Goal: Information Seeking & Learning: Learn about a topic

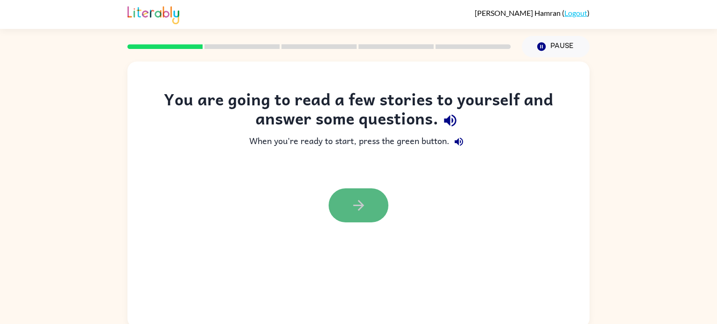
click at [372, 210] on button "button" at bounding box center [359, 206] width 60 height 34
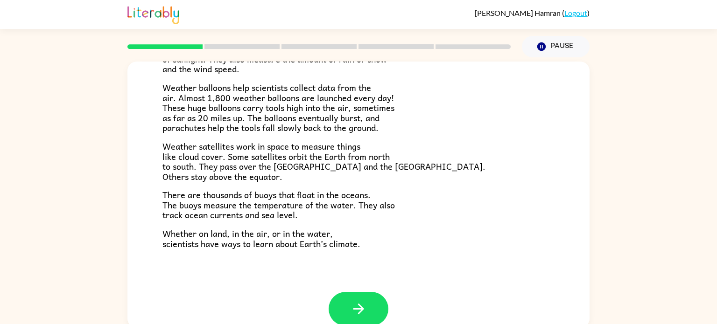
scroll to position [248, 0]
click at [367, 311] on button "button" at bounding box center [359, 310] width 60 height 34
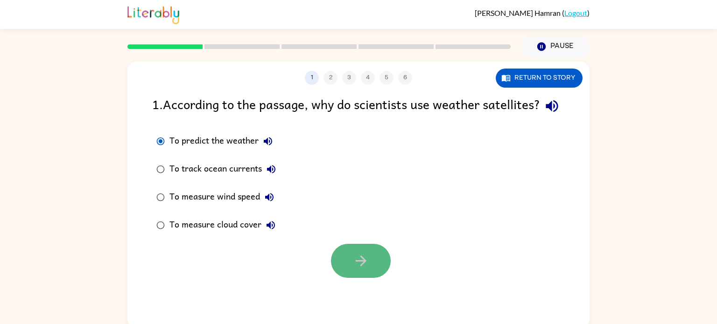
click at [353, 269] on icon "button" at bounding box center [361, 261] width 16 height 16
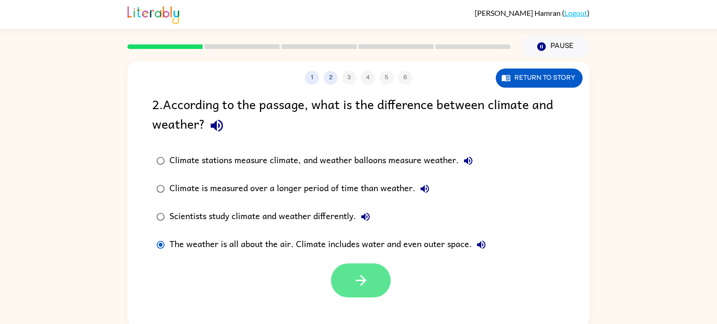
click at [372, 283] on button "button" at bounding box center [361, 281] width 60 height 34
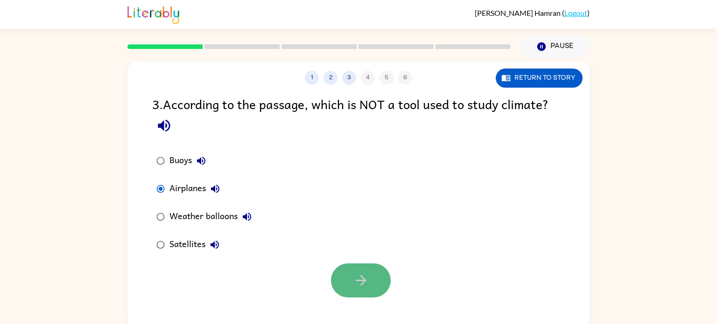
click at [337, 285] on button "button" at bounding box center [361, 281] width 60 height 34
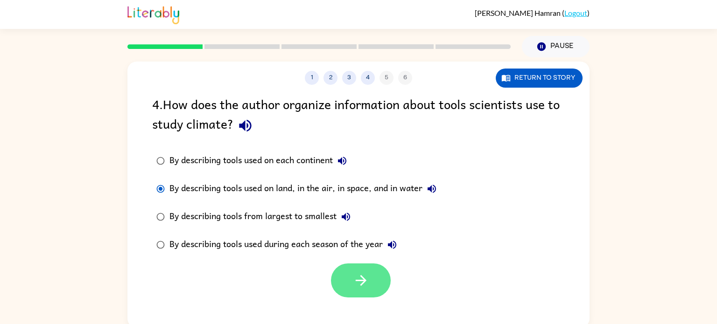
click at [362, 274] on icon "button" at bounding box center [361, 281] width 16 height 16
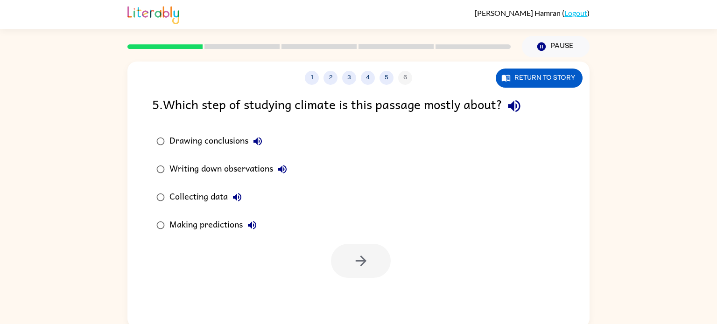
click at [174, 195] on div "Collecting data" at bounding box center [207, 197] width 77 height 19
click at [346, 278] on button "button" at bounding box center [361, 261] width 60 height 34
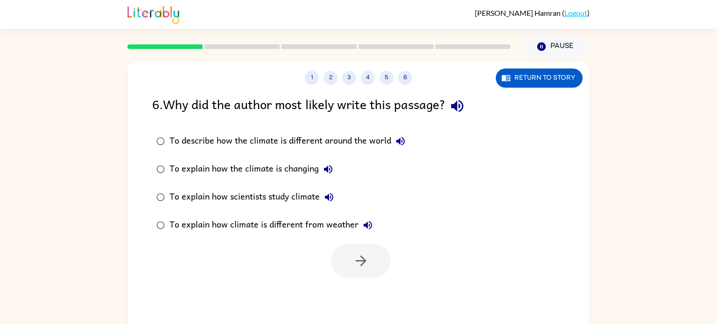
click at [282, 201] on div "To explain how scientists study climate" at bounding box center [253, 197] width 169 height 19
click at [368, 259] on icon "button" at bounding box center [361, 261] width 16 height 16
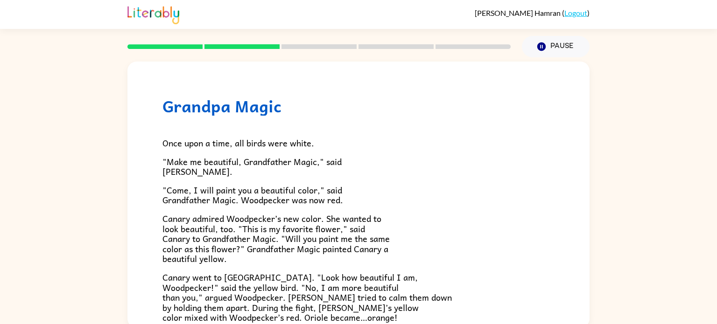
click at [389, 264] on p "Canary admired Woodpecker’s new color. She wanted to look beautiful, too. "This…" at bounding box center [358, 239] width 392 height 50
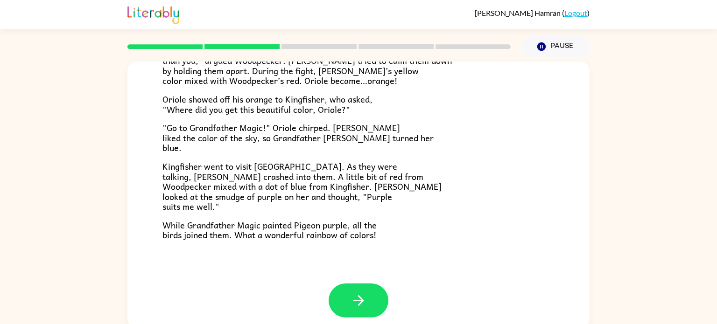
scroll to position [241, 0]
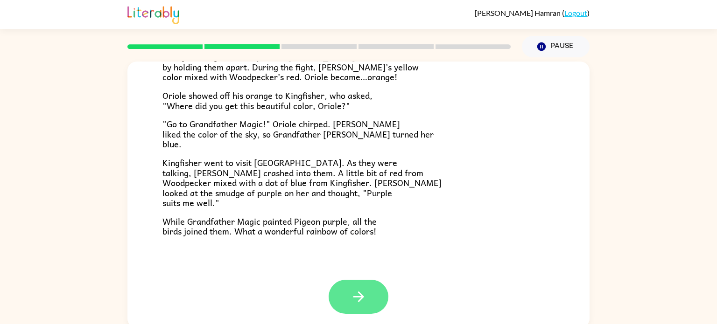
click at [377, 291] on button "button" at bounding box center [359, 297] width 60 height 34
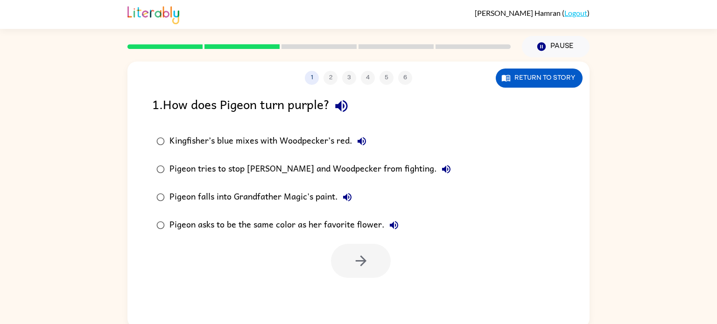
click at [254, 139] on div "Kingfisher’s blue mixes with Woodpecker’s red." at bounding box center [270, 141] width 202 height 19
click at [337, 262] on button "button" at bounding box center [361, 261] width 60 height 34
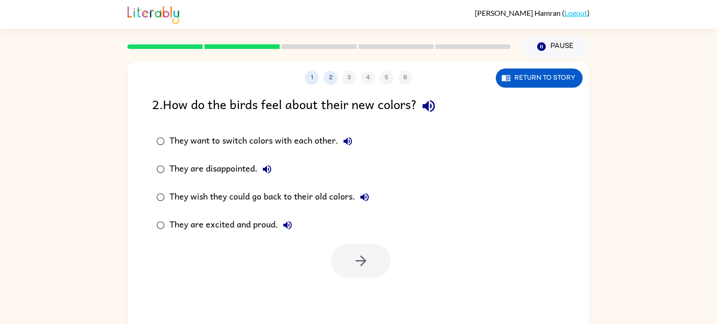
click at [244, 229] on div "They are excited and proud." at bounding box center [232, 225] width 127 height 19
click at [361, 257] on icon "button" at bounding box center [360, 261] width 11 height 11
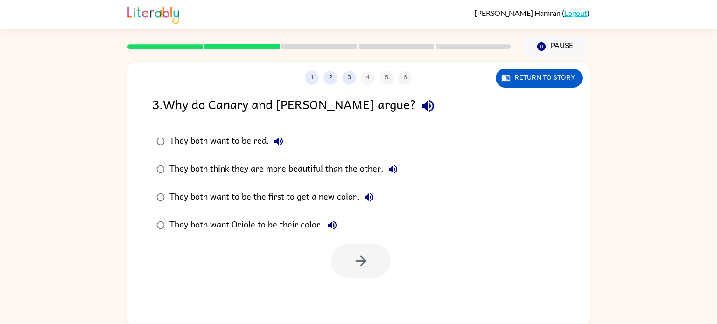
click at [306, 168] on div "They both think they are more beautiful than the other." at bounding box center [285, 169] width 233 height 19
click at [372, 270] on button "button" at bounding box center [361, 261] width 60 height 34
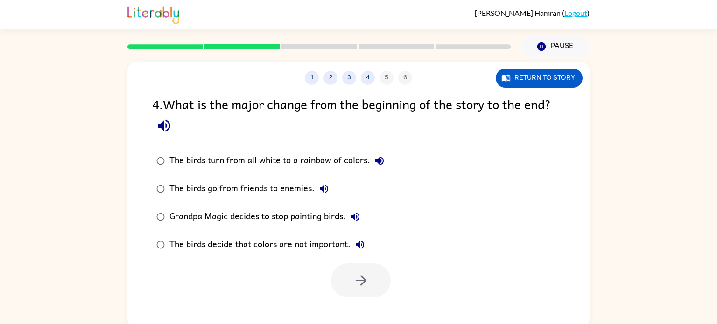
click at [330, 162] on div "The birds turn from all white to a rainbow of colors." at bounding box center [278, 161] width 219 height 19
click at [379, 284] on button "button" at bounding box center [361, 281] width 60 height 34
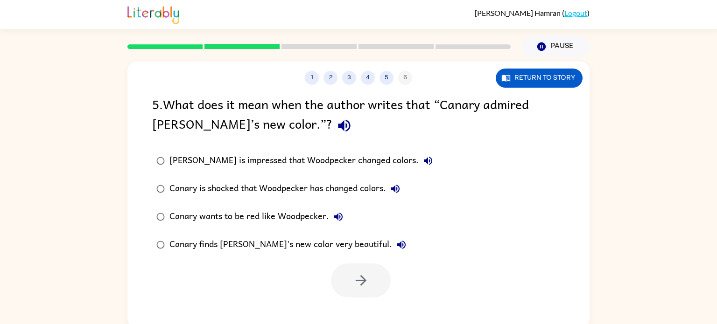
click at [296, 163] on div "Canary is impressed that Woodpecker changed colors." at bounding box center [303, 161] width 268 height 19
click at [365, 277] on icon "button" at bounding box center [361, 281] width 16 height 16
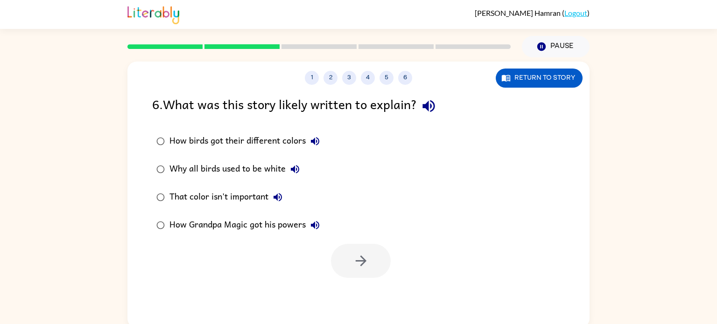
click at [236, 190] on div "That color isn't important" at bounding box center [228, 197] width 118 height 19
click at [373, 271] on button "button" at bounding box center [361, 261] width 60 height 34
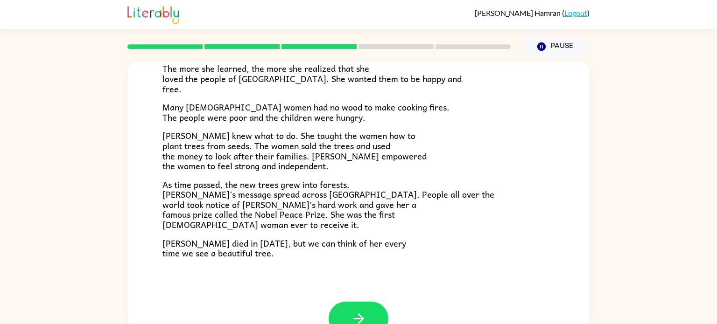
scroll to position [262, 0]
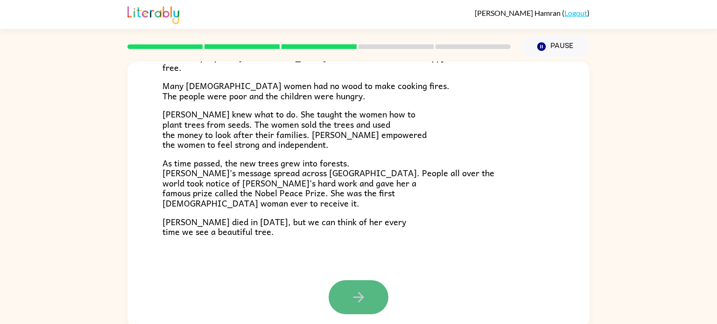
click at [362, 288] on button "button" at bounding box center [359, 298] width 60 height 34
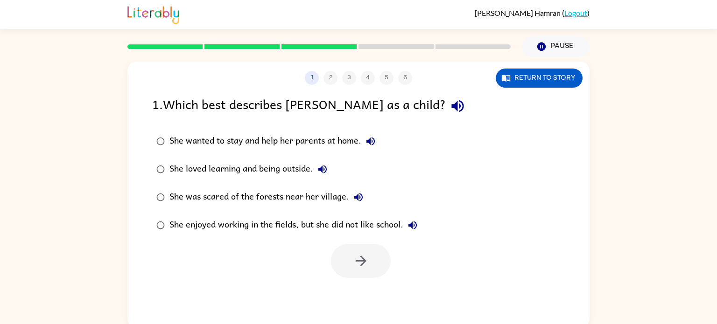
click at [276, 169] on div "She loved learning and being outside." at bounding box center [250, 169] width 162 height 19
click at [377, 258] on button "button" at bounding box center [361, 261] width 60 height 34
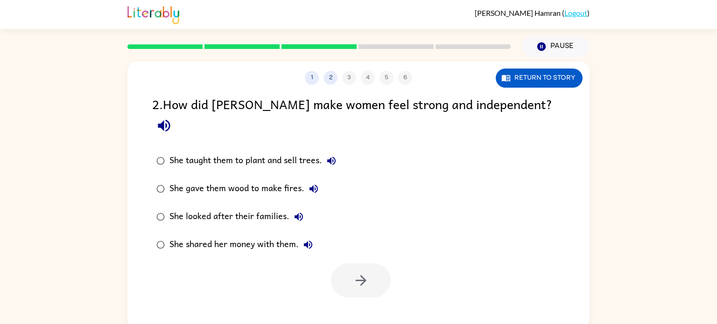
click at [199, 152] on div "She taught them to plant and sell trees." at bounding box center [254, 161] width 171 height 19
click at [358, 273] on icon "button" at bounding box center [361, 281] width 16 height 16
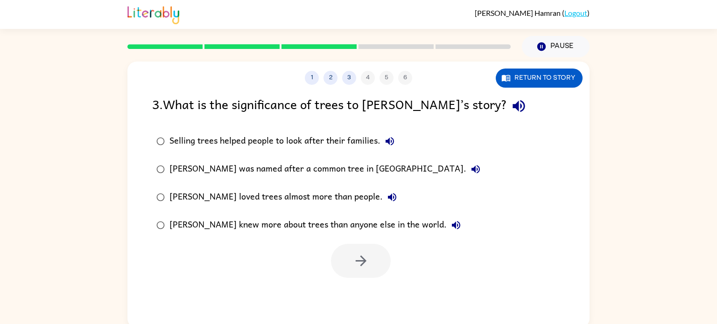
click at [362, 222] on div "Wangari knew more about trees than anyone else in the world." at bounding box center [317, 225] width 296 height 19
click at [337, 199] on div "Wangari loved trees almost more than people." at bounding box center [285, 197] width 232 height 19
click at [368, 260] on icon "button" at bounding box center [361, 261] width 16 height 16
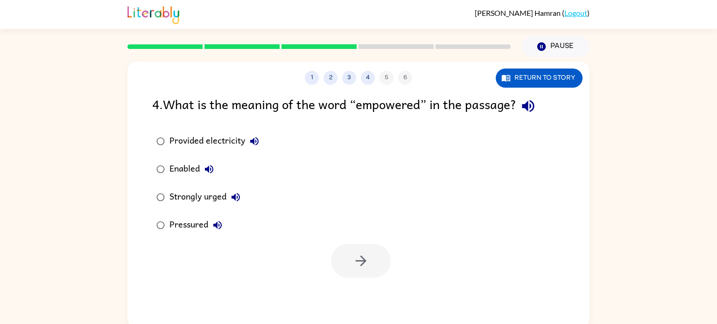
click at [192, 197] on div "Strongly urged" at bounding box center [207, 197] width 76 height 19
click at [356, 274] on button "button" at bounding box center [361, 261] width 60 height 34
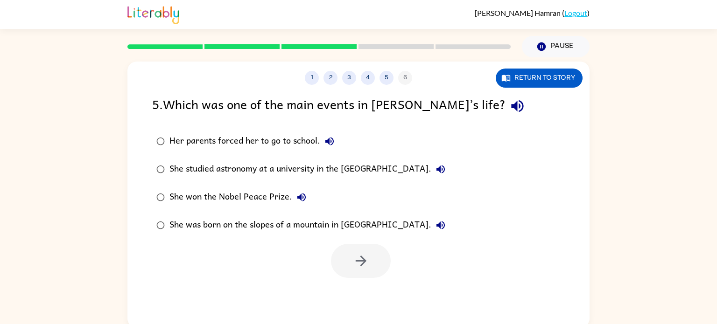
click at [274, 199] on div "She won the Nobel Peace Prize." at bounding box center [239, 197] width 141 height 19
click at [372, 267] on button "button" at bounding box center [361, 261] width 60 height 34
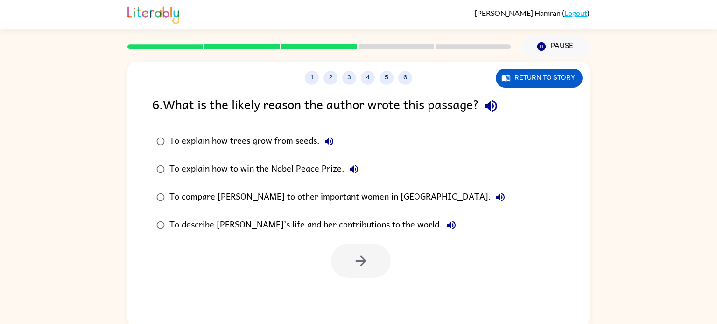
click at [219, 225] on div "To describe Wangari’s life and her contributions to the world." at bounding box center [314, 225] width 291 height 19
click at [358, 262] on icon "button" at bounding box center [361, 261] width 16 height 16
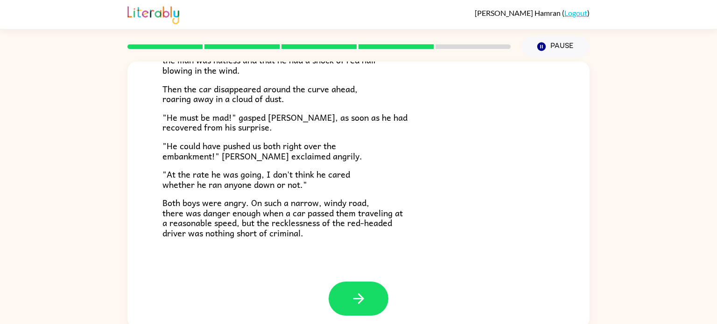
scroll to position [259, 0]
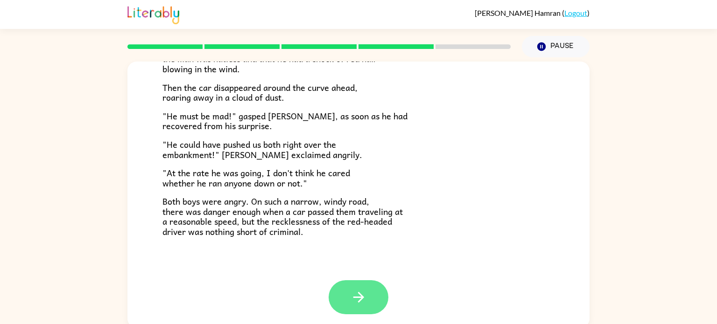
click at [347, 302] on button "button" at bounding box center [359, 298] width 60 height 34
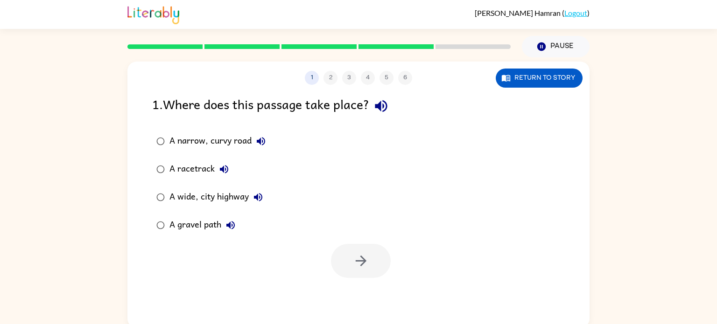
scroll to position [0, 0]
click at [205, 135] on div "A narrow, curvy road" at bounding box center [219, 141] width 101 height 19
click at [366, 264] on icon "button" at bounding box center [361, 261] width 16 height 16
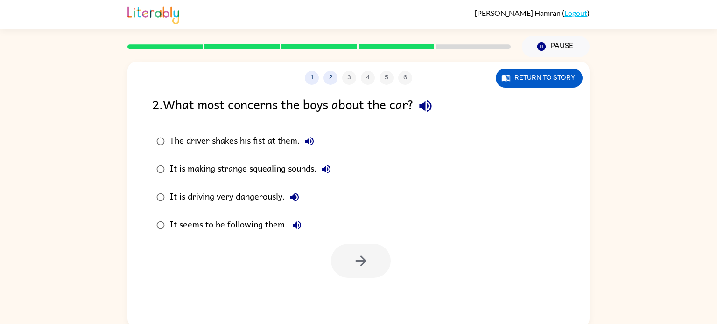
click at [236, 192] on div "It is driving very dangerously." at bounding box center [236, 197] width 134 height 19
click at [361, 273] on button "button" at bounding box center [361, 261] width 60 height 34
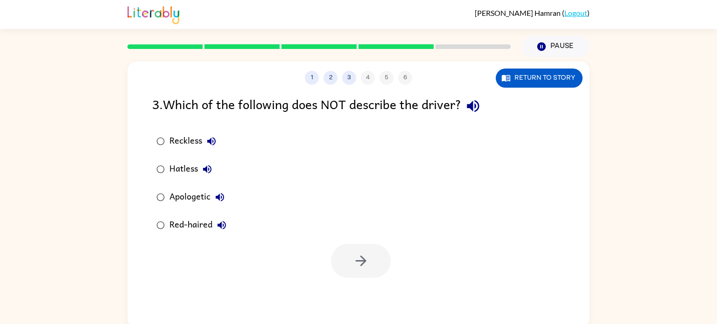
click at [171, 201] on div "Apologetic" at bounding box center [199, 197] width 60 height 19
click at [381, 264] on button "button" at bounding box center [361, 261] width 60 height 34
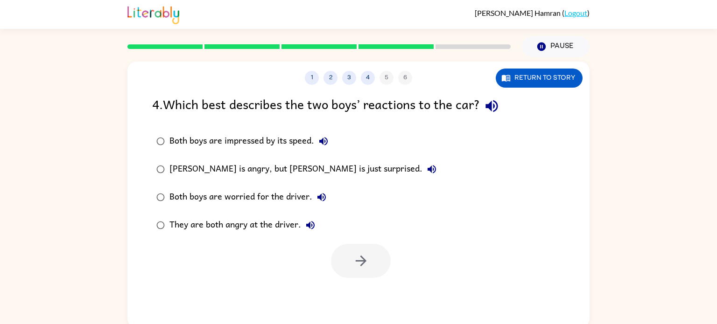
click at [224, 228] on div "They are both angry at the driver." at bounding box center [244, 225] width 150 height 19
click at [366, 267] on icon "button" at bounding box center [361, 261] width 16 height 16
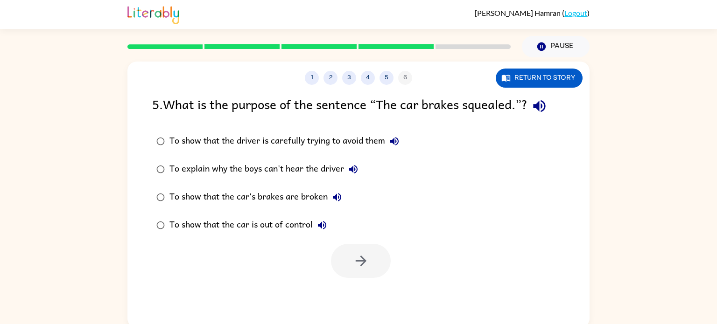
click at [227, 237] on label "To show that the car is out of control" at bounding box center [277, 225] width 261 height 28
click at [360, 258] on icon "button" at bounding box center [361, 261] width 16 height 16
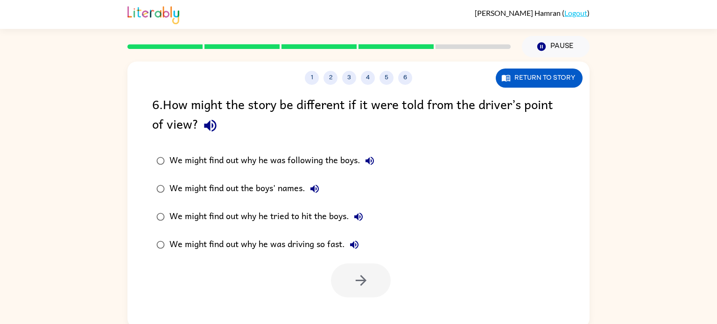
click at [247, 238] on div "We might find out why he was driving so fast." at bounding box center [266, 245] width 194 height 19
click at [366, 287] on icon "button" at bounding box center [361, 281] width 16 height 16
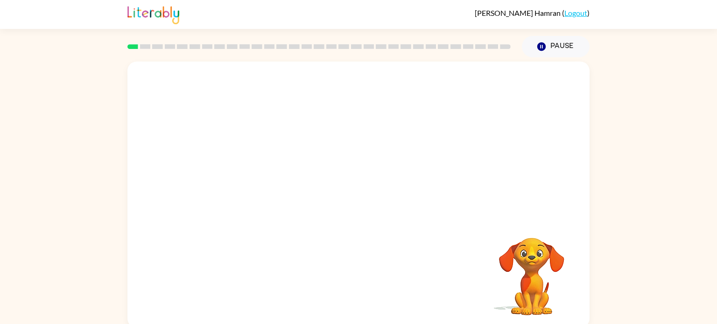
click at [337, 281] on div "Your browser must support playing .mp4 files to use Literably. Please try using…" at bounding box center [358, 195] width 462 height 267
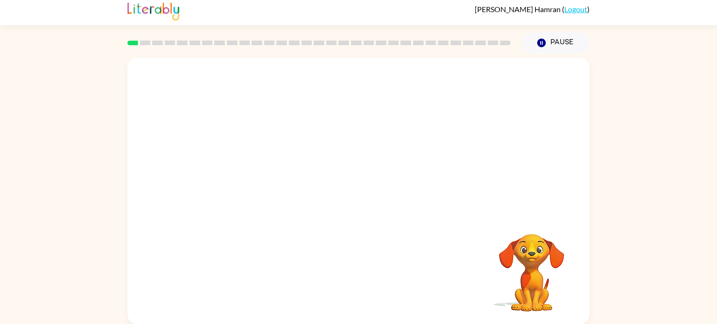
click at [253, 172] on video "Your browser must support playing .mp4 files to use Literably. Please try using…" at bounding box center [358, 136] width 462 height 157
click at [254, 176] on video "Your browser must support playing .mp4 files to use Literably. Please try using…" at bounding box center [358, 136] width 462 height 157
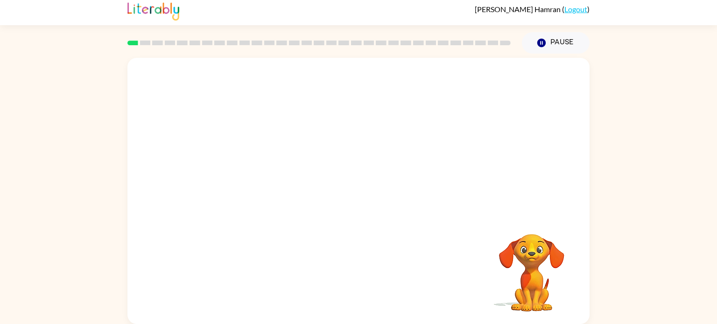
click at [254, 176] on video "Your browser must support playing .mp4 files to use Literably. Please try using…" at bounding box center [358, 136] width 462 height 157
click at [253, 177] on video "Your browser must support playing .mp4 files to use Literably. Please try using…" at bounding box center [358, 136] width 462 height 157
click at [543, 47] on icon "Pause" at bounding box center [541, 43] width 10 height 10
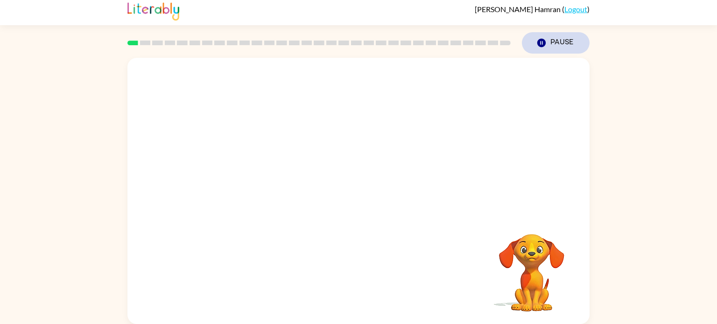
scroll to position [0, 0]
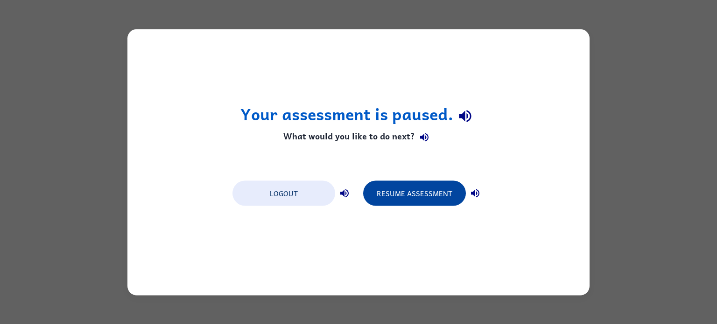
click at [393, 196] on button "Resume Assessment" at bounding box center [414, 193] width 103 height 25
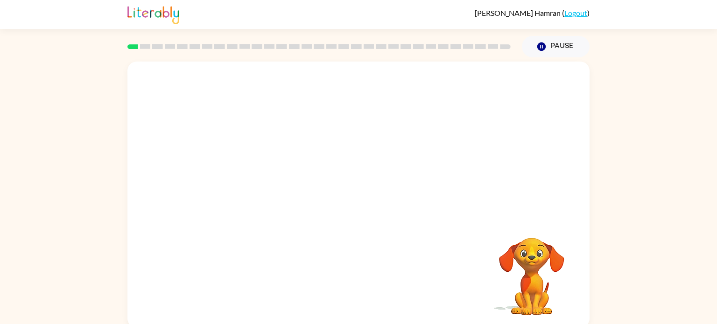
click at [410, 211] on div at bounding box center [358, 140] width 462 height 157
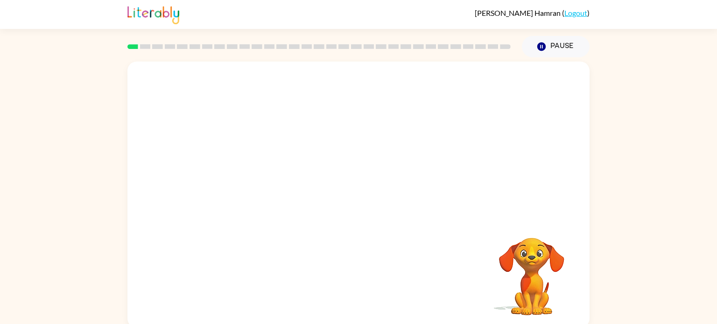
click at [410, 211] on div at bounding box center [358, 140] width 462 height 157
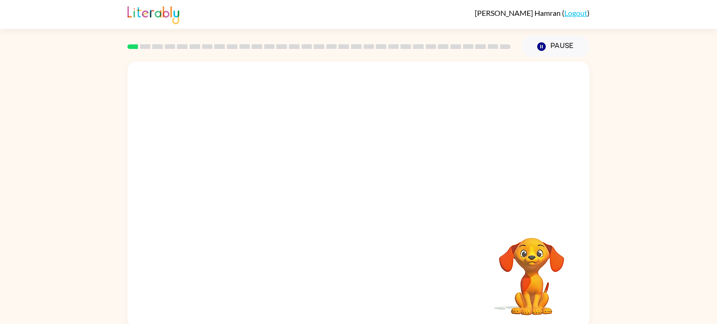
click at [410, 211] on div at bounding box center [358, 140] width 462 height 157
click at [358, 225] on div "Your browser must support playing .mp4 files to use Literably. Please try using…" at bounding box center [358, 195] width 462 height 267
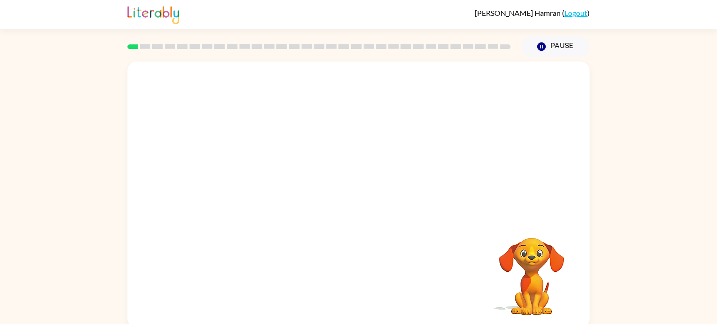
click at [358, 225] on div "Your browser must support playing .mp4 files to use Literably. Please try using…" at bounding box center [358, 195] width 462 height 267
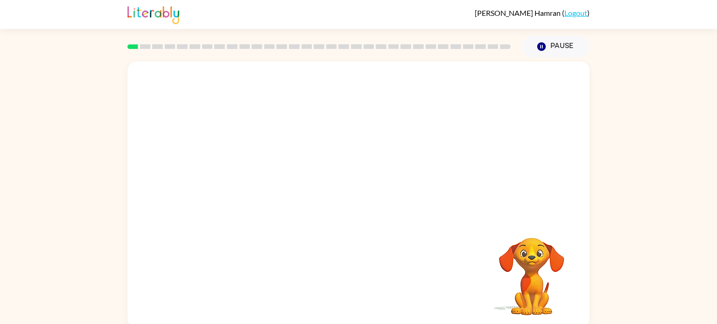
click at [453, 186] on div at bounding box center [358, 140] width 462 height 157
click at [457, 189] on div at bounding box center [358, 140] width 462 height 157
click at [521, 177] on div at bounding box center [358, 140] width 462 height 157
click at [247, 180] on video "Your browser must support playing .mp4 files to use Literably. Please try using…" at bounding box center [358, 140] width 462 height 157
click at [345, 201] on button "button" at bounding box center [359, 200] width 60 height 34
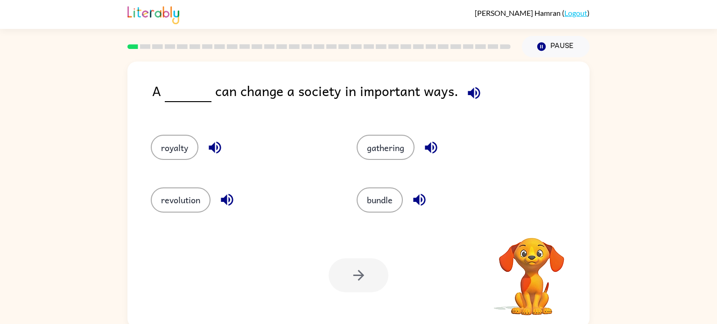
click at [345, 201] on div "bundle" at bounding box center [442, 196] width 206 height 52
click at [387, 157] on button "gathering" at bounding box center [386, 147] width 58 height 25
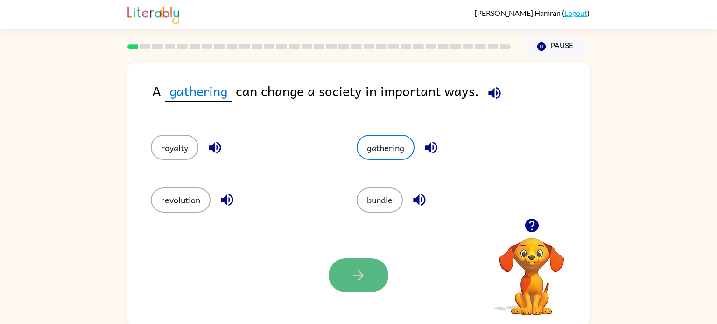
click at [353, 278] on icon "button" at bounding box center [359, 275] width 16 height 16
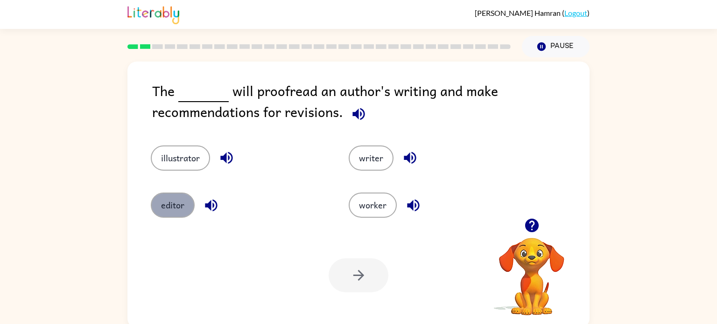
click at [169, 209] on button "editor" at bounding box center [173, 205] width 44 height 25
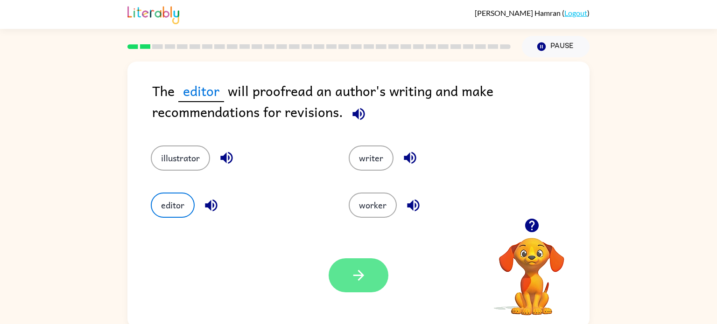
click at [377, 273] on button "button" at bounding box center [359, 276] width 60 height 34
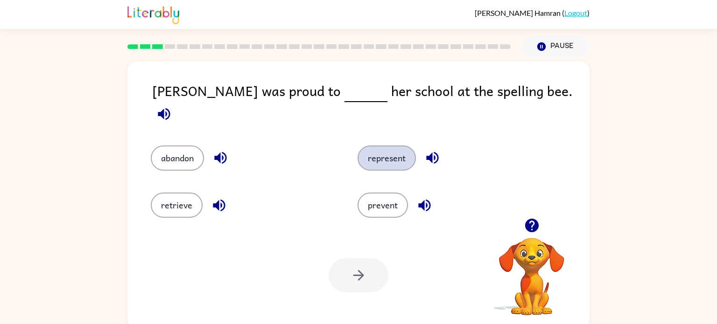
click at [401, 155] on button "represent" at bounding box center [387, 158] width 58 height 25
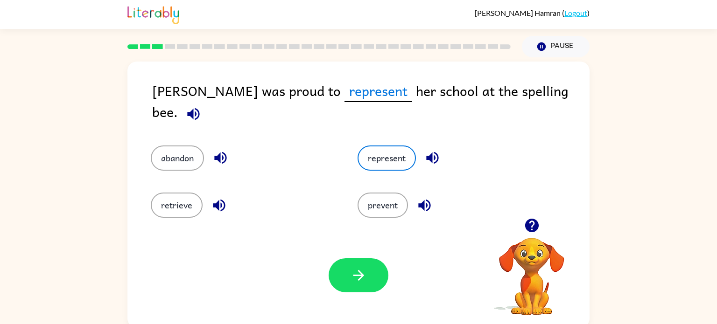
click at [358, 310] on div "Your browser must support playing .mp4 files to use Literably. Please try using…" at bounding box center [358, 275] width 462 height 105
click at [347, 272] on button "button" at bounding box center [359, 276] width 60 height 34
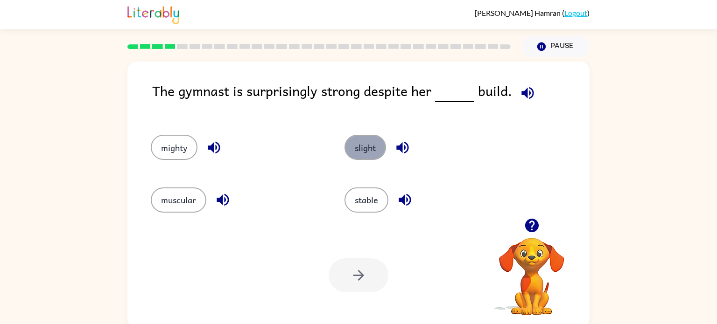
click at [358, 142] on button "slight" at bounding box center [365, 147] width 42 height 25
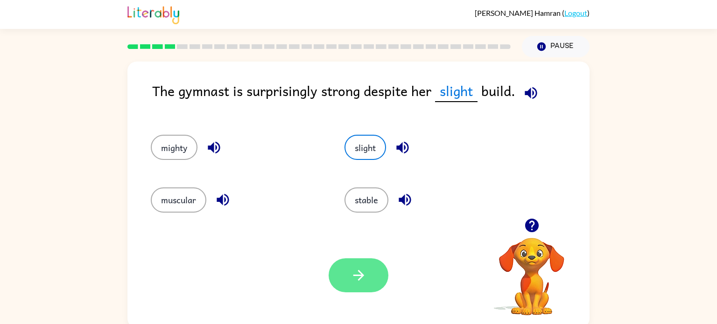
click at [367, 273] on button "button" at bounding box center [359, 276] width 60 height 34
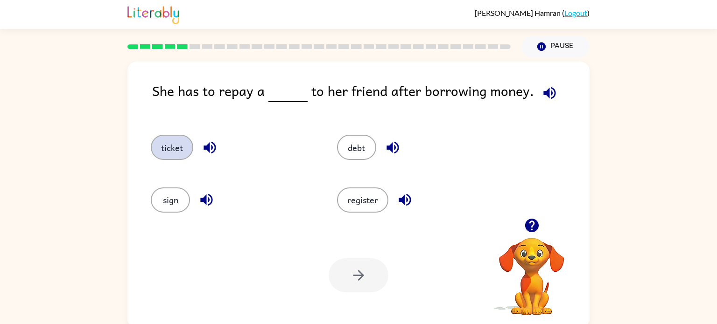
click at [168, 158] on button "ticket" at bounding box center [172, 147] width 42 height 25
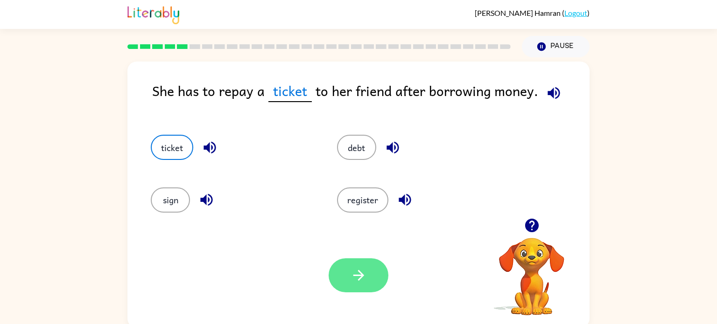
click at [353, 286] on button "button" at bounding box center [359, 276] width 60 height 34
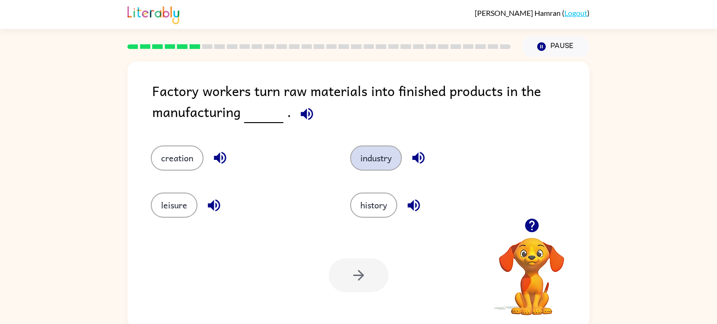
click at [372, 162] on button "industry" at bounding box center [376, 158] width 52 height 25
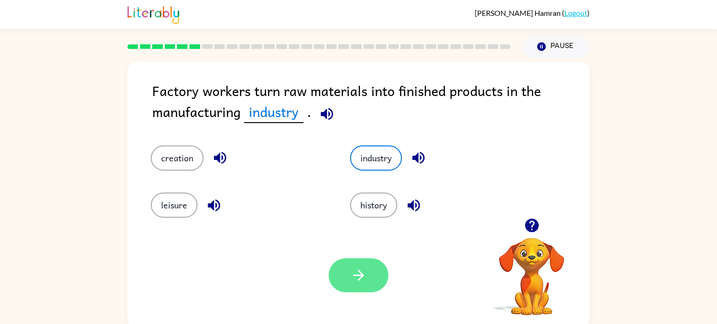
click at [355, 282] on icon "button" at bounding box center [359, 275] width 16 height 16
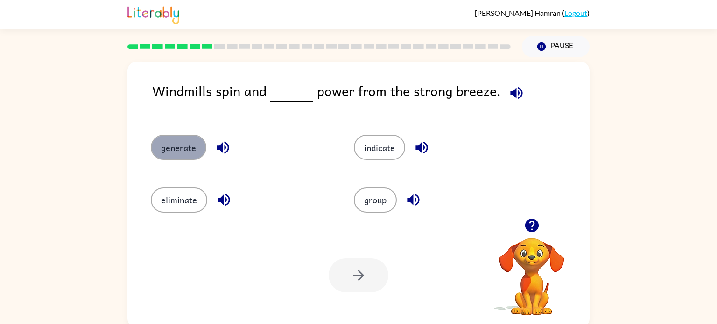
click at [182, 151] on button "generate" at bounding box center [179, 147] width 56 height 25
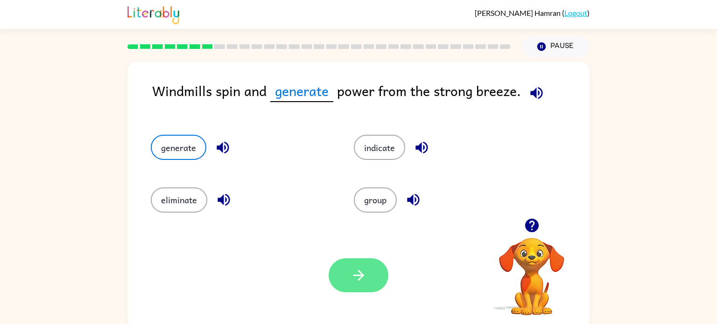
click at [342, 269] on button "button" at bounding box center [359, 276] width 60 height 34
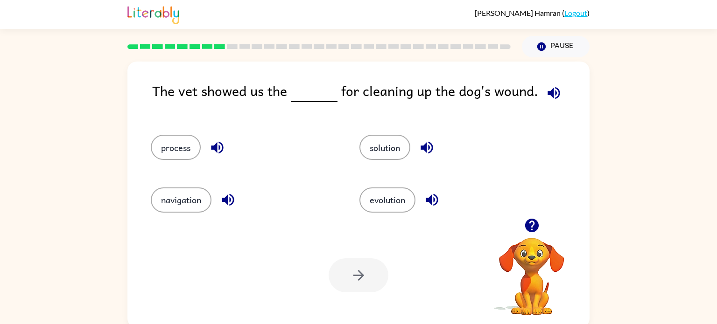
click at [391, 173] on div "evolution" at bounding box center [446, 196] width 209 height 52
click at [387, 152] on button "solution" at bounding box center [384, 147] width 51 height 25
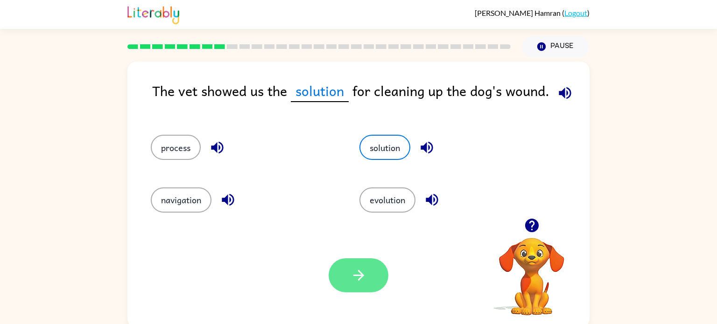
click at [362, 273] on icon "button" at bounding box center [359, 275] width 16 height 16
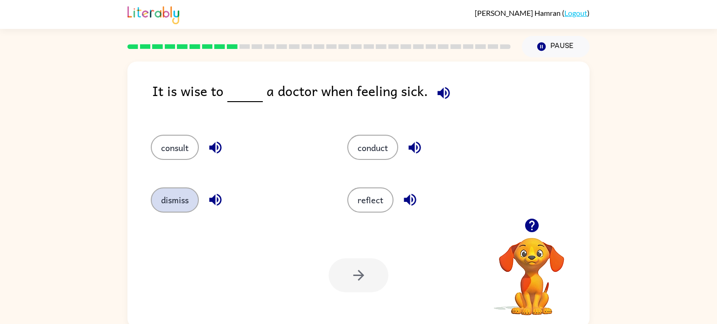
click at [165, 207] on button "dismiss" at bounding box center [175, 200] width 48 height 25
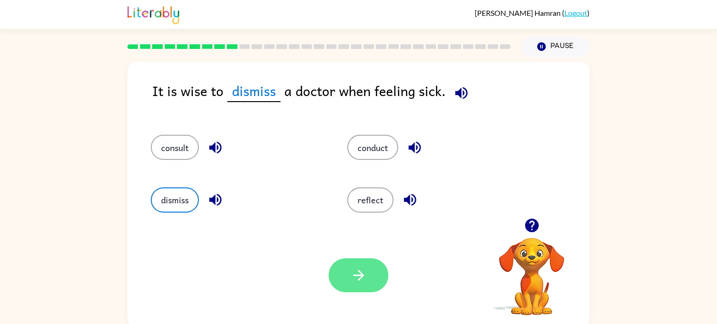
click at [355, 273] on icon "button" at bounding box center [359, 275] width 16 height 16
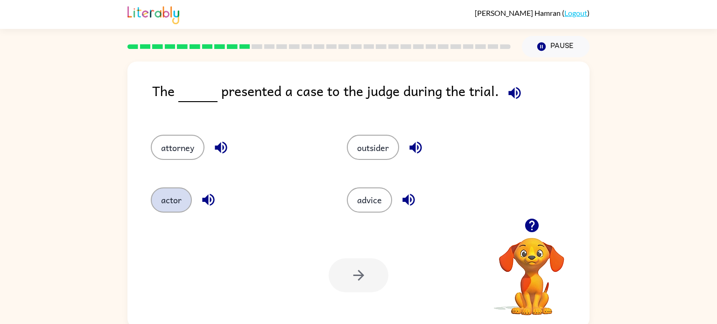
click at [166, 193] on button "actor" at bounding box center [171, 200] width 41 height 25
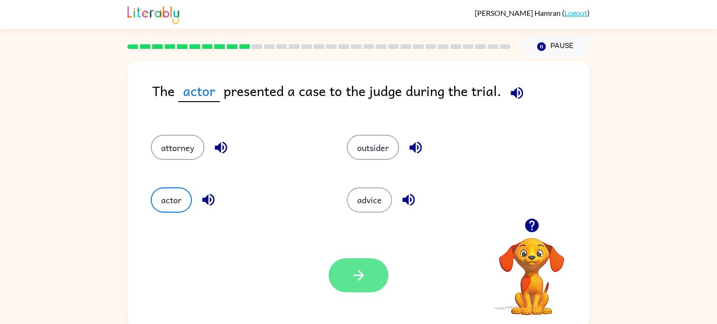
click at [356, 273] on icon "button" at bounding box center [359, 275] width 16 height 16
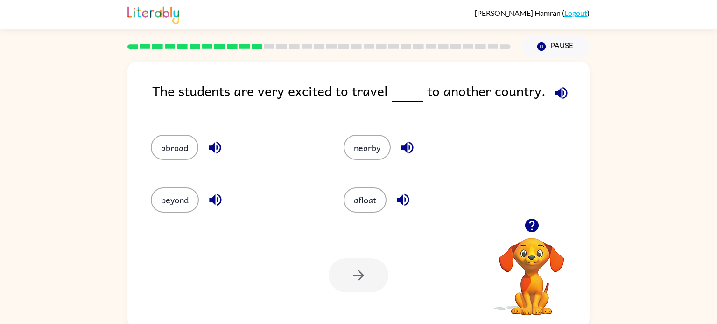
click at [529, 222] on icon "button" at bounding box center [532, 226] width 14 height 14
click at [176, 140] on button "abroad" at bounding box center [175, 147] width 48 height 25
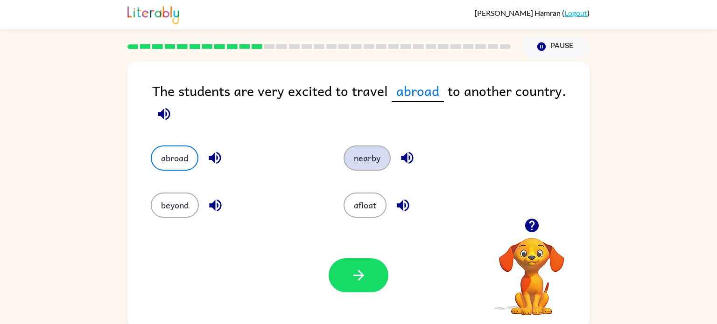
click at [372, 163] on button "nearby" at bounding box center [367, 158] width 47 height 25
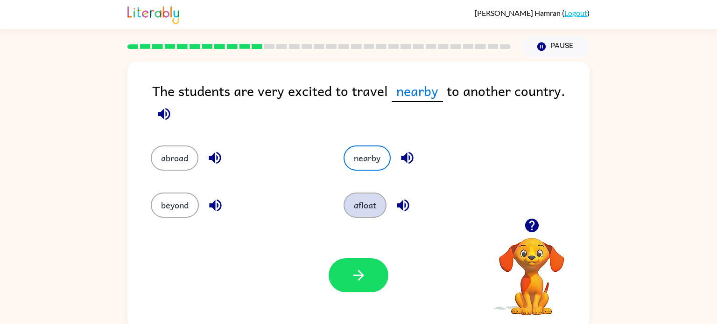
click at [357, 210] on button "afloat" at bounding box center [365, 205] width 43 height 25
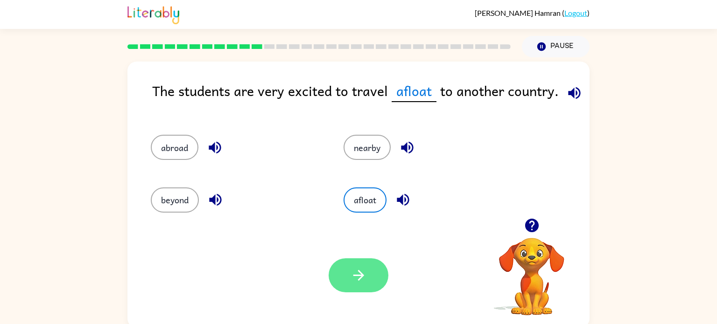
click at [369, 289] on button "button" at bounding box center [359, 276] width 60 height 34
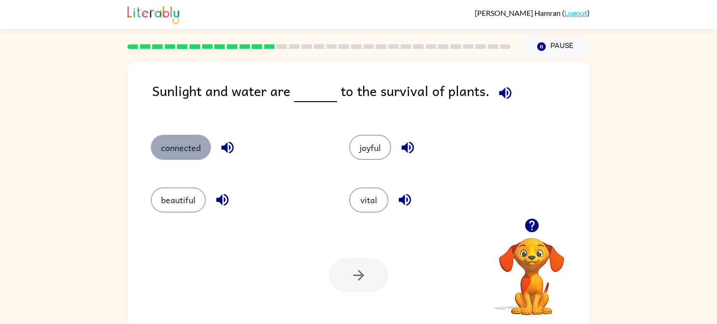
click at [182, 156] on button "connected" at bounding box center [181, 147] width 60 height 25
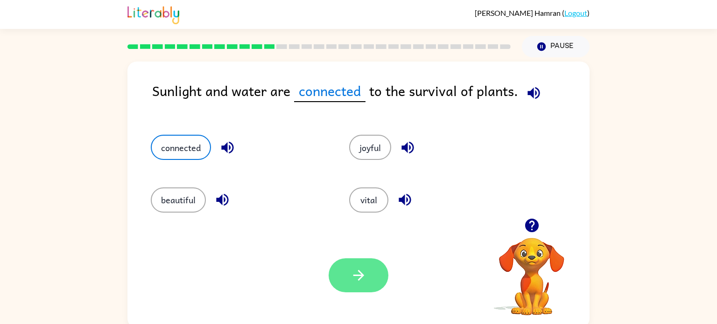
click at [343, 278] on button "button" at bounding box center [359, 276] width 60 height 34
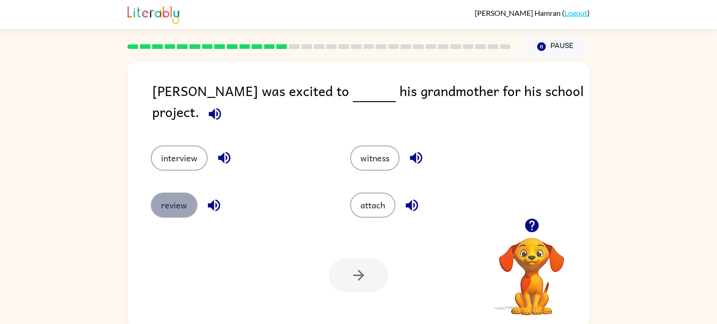
click at [177, 199] on button "review" at bounding box center [174, 205] width 47 height 25
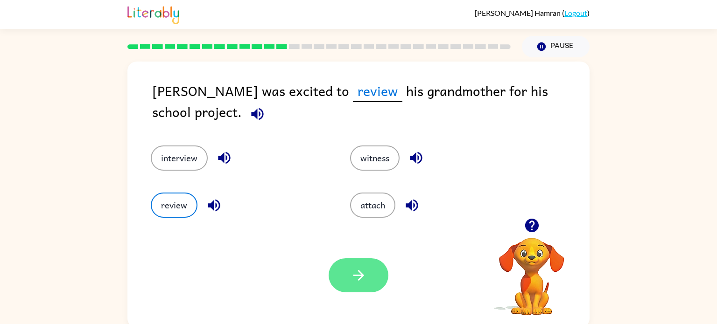
click at [372, 267] on button "button" at bounding box center [359, 276] width 60 height 34
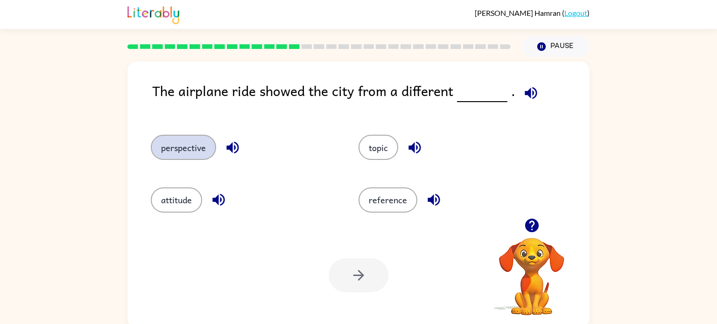
click at [173, 158] on button "perspective" at bounding box center [183, 147] width 65 height 25
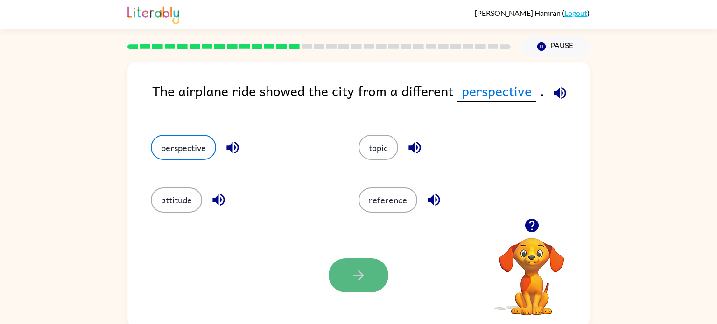
click at [351, 275] on icon "button" at bounding box center [359, 275] width 16 height 16
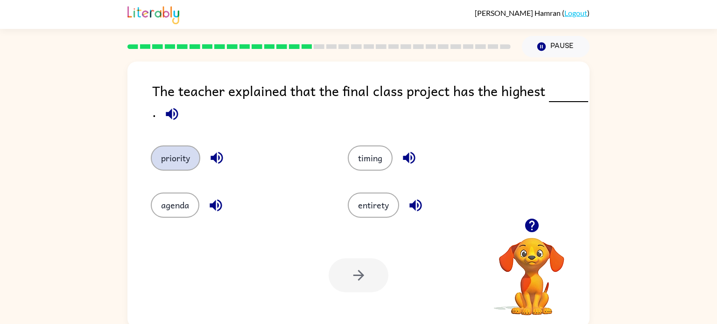
click at [176, 161] on button "priority" at bounding box center [175, 158] width 49 height 25
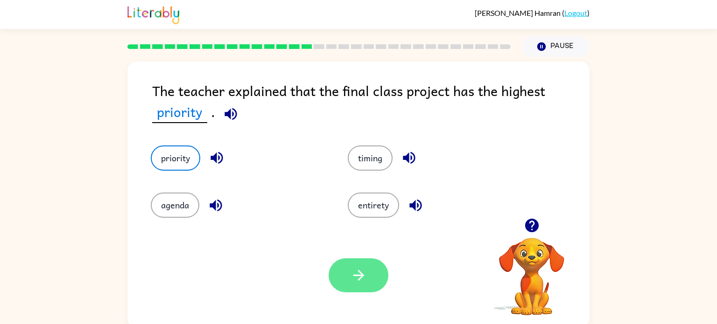
click at [332, 275] on button "button" at bounding box center [359, 276] width 60 height 34
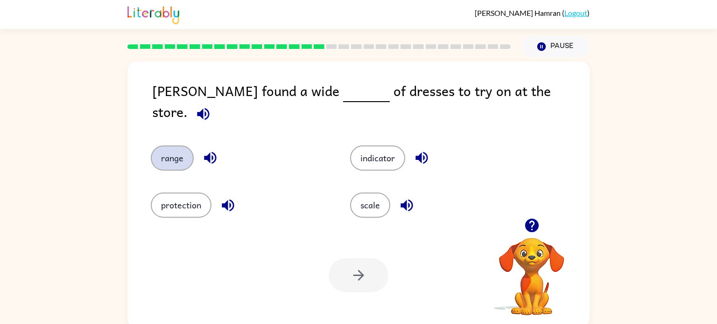
click at [166, 147] on button "range" at bounding box center [172, 158] width 43 height 25
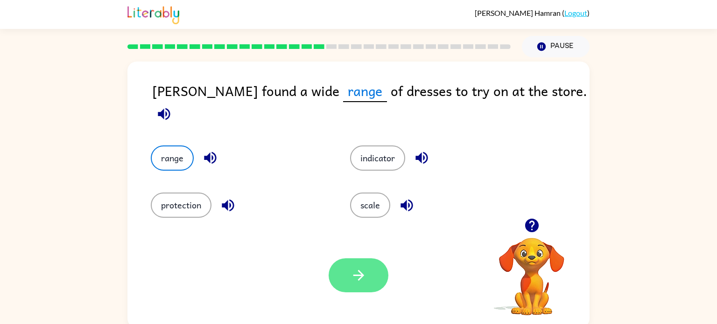
click at [362, 268] on icon "button" at bounding box center [359, 275] width 16 height 16
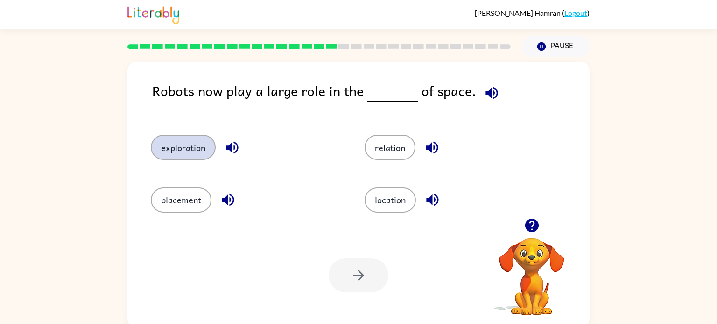
click at [190, 154] on button "exploration" at bounding box center [183, 147] width 65 height 25
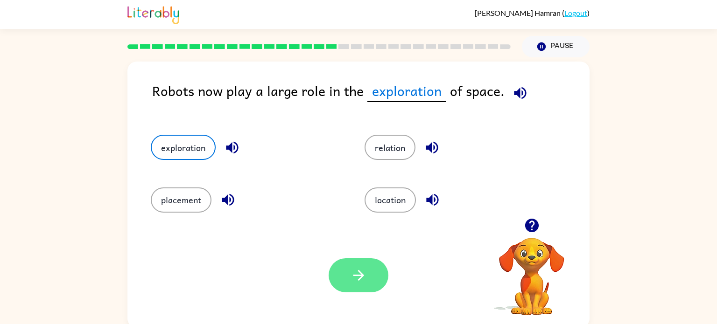
click at [346, 274] on button "button" at bounding box center [359, 276] width 60 height 34
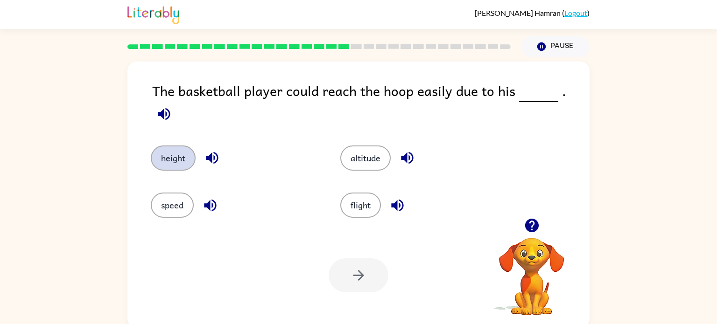
click at [165, 150] on button "height" at bounding box center [173, 158] width 45 height 25
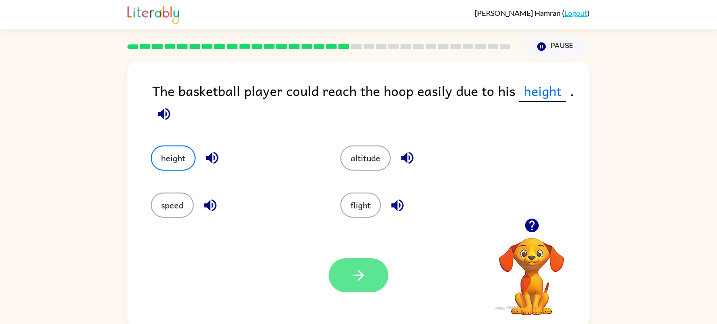
click at [381, 278] on button "button" at bounding box center [359, 276] width 60 height 34
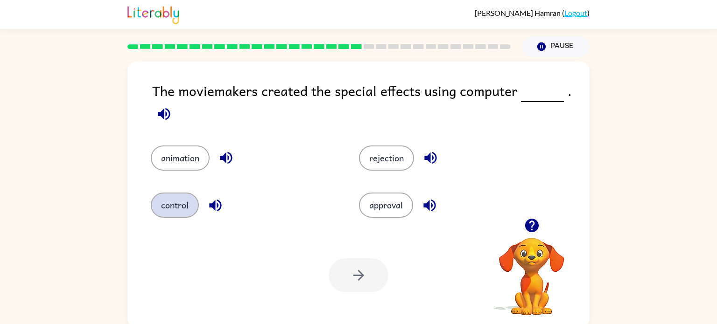
click at [164, 205] on button "control" at bounding box center [175, 205] width 48 height 25
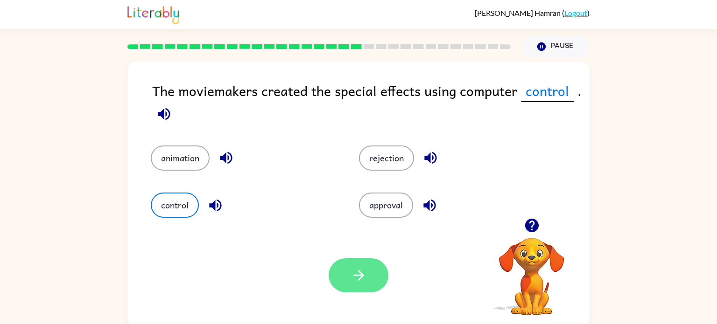
click at [345, 282] on button "button" at bounding box center [359, 276] width 60 height 34
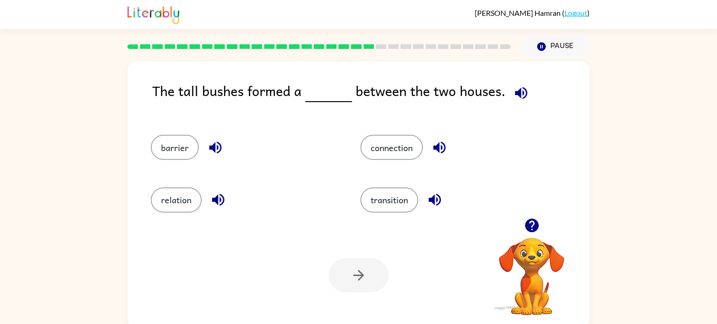
click at [144, 152] on div "barrier" at bounding box center [238, 143] width 210 height 52
click at [168, 154] on button "barrier" at bounding box center [175, 147] width 48 height 25
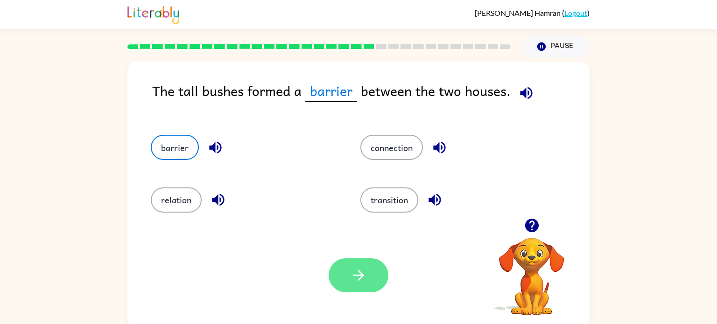
click at [344, 277] on button "button" at bounding box center [359, 276] width 60 height 34
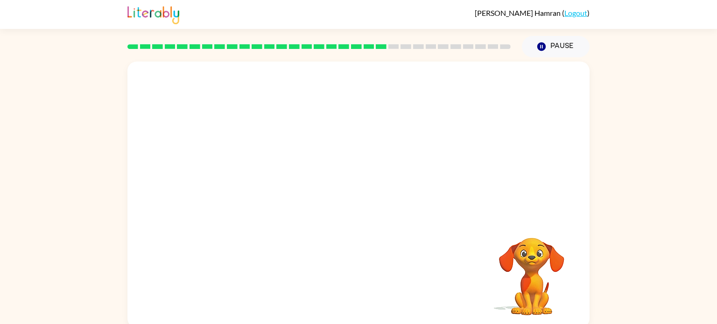
click at [270, 198] on video "Your browser must support playing .mp4 files to use Literably. Please try using…" at bounding box center [358, 140] width 462 height 157
click at [347, 180] on video "Your browser must support playing .mp4 files to use Literably. Please try using…" at bounding box center [358, 140] width 462 height 157
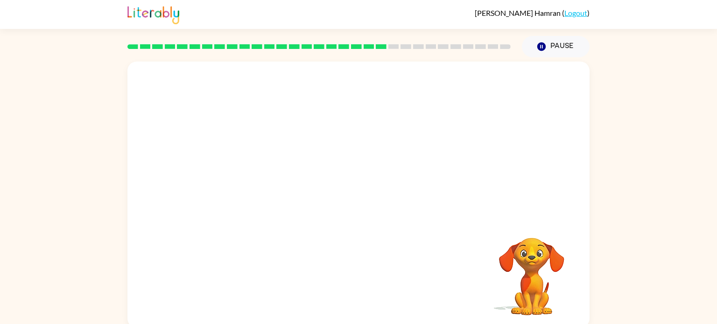
click at [226, 211] on video "Your browser must support playing .mp4 files to use Literably. Please try using…" at bounding box center [358, 140] width 462 height 157
click at [227, 211] on video "Your browser must support playing .mp4 files to use Literably. Please try using…" at bounding box center [358, 140] width 462 height 157
click at [365, 201] on icon "button" at bounding box center [359, 199] width 16 height 16
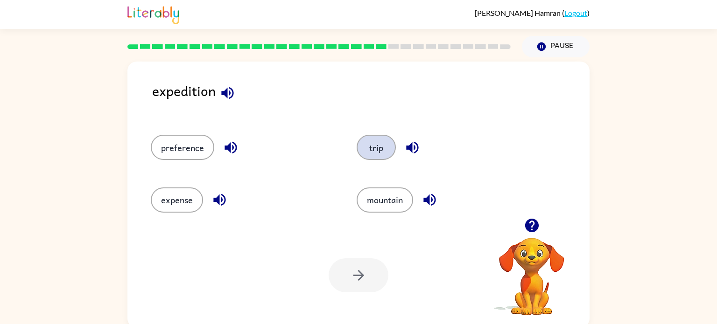
click at [377, 150] on button "trip" at bounding box center [376, 147] width 39 height 25
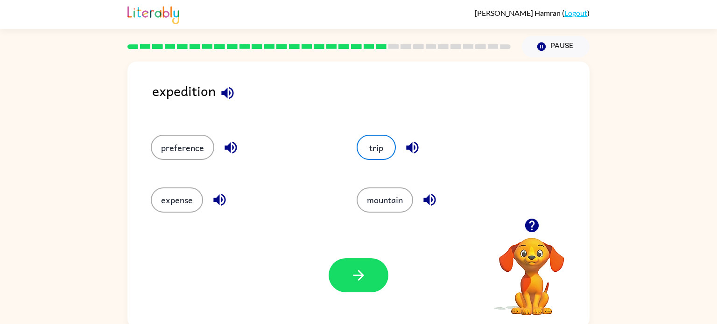
click at [351, 296] on div "Your browser must support playing .mp4 files to use Literably. Please try using…" at bounding box center [358, 275] width 462 height 105
click at [354, 290] on button "button" at bounding box center [359, 276] width 60 height 34
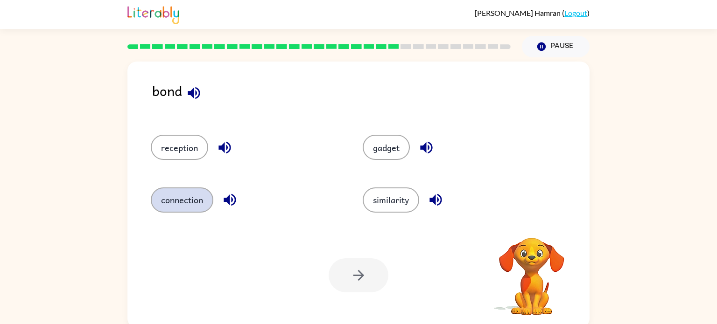
click at [198, 199] on button "connection" at bounding box center [182, 200] width 63 height 25
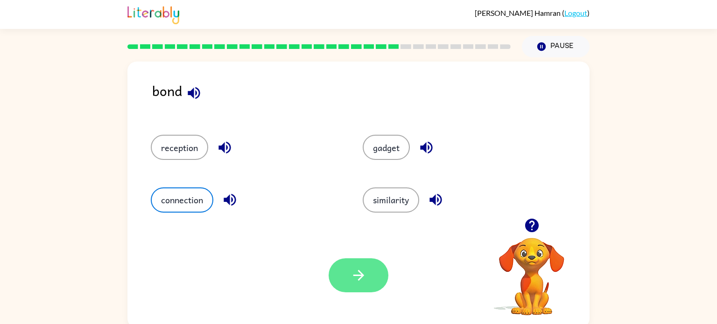
click at [343, 276] on button "button" at bounding box center [359, 276] width 60 height 34
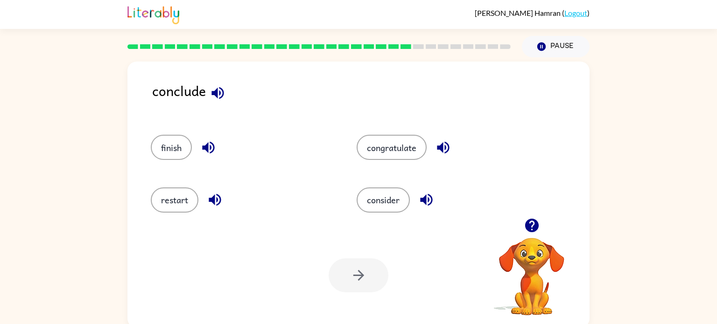
click at [173, 163] on div "finish" at bounding box center [236, 143] width 206 height 52
click at [173, 158] on button "finish" at bounding box center [171, 147] width 41 height 25
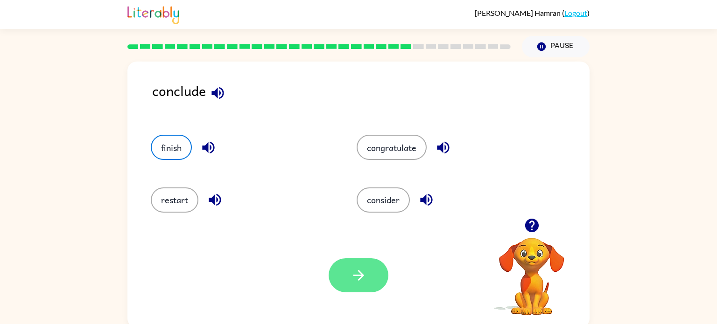
click at [342, 277] on button "button" at bounding box center [359, 276] width 60 height 34
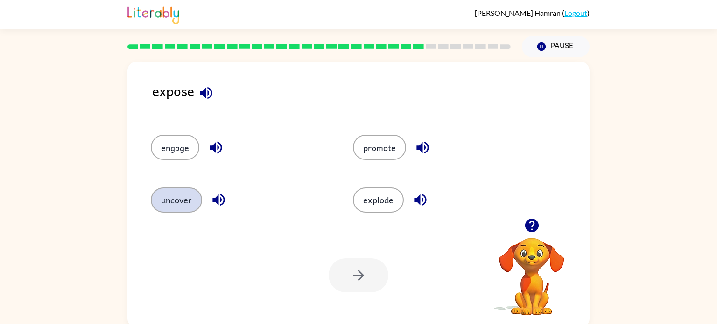
click at [192, 201] on button "uncover" at bounding box center [176, 200] width 51 height 25
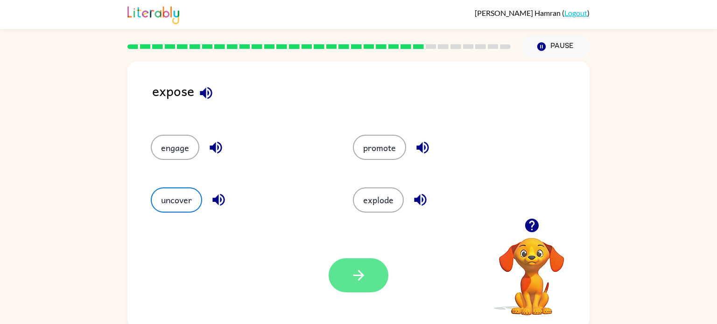
click at [336, 274] on button "button" at bounding box center [359, 276] width 60 height 34
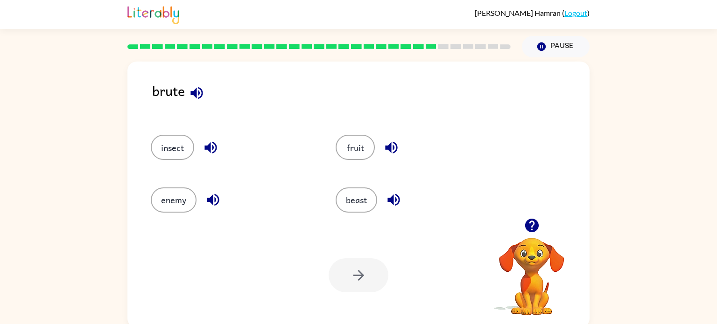
scroll to position [4, 0]
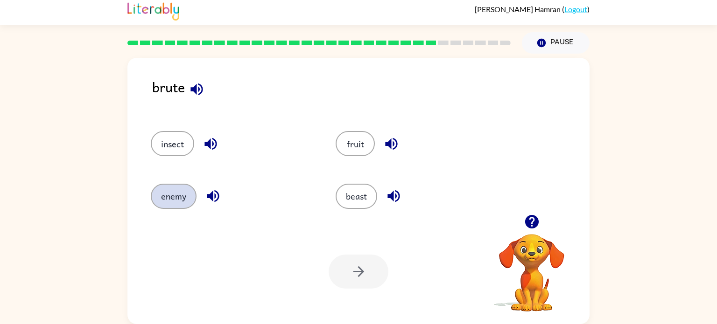
click at [188, 194] on button "enemy" at bounding box center [174, 196] width 46 height 25
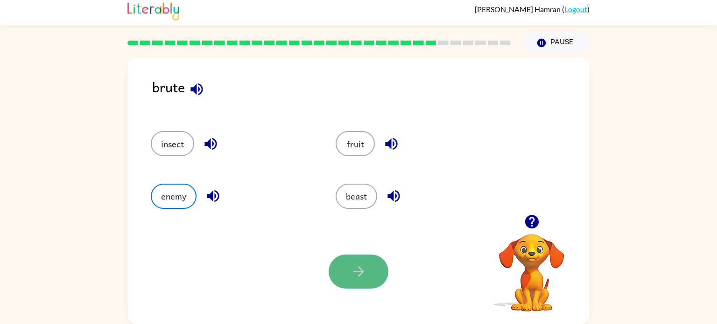
click at [355, 278] on icon "button" at bounding box center [359, 272] width 16 height 16
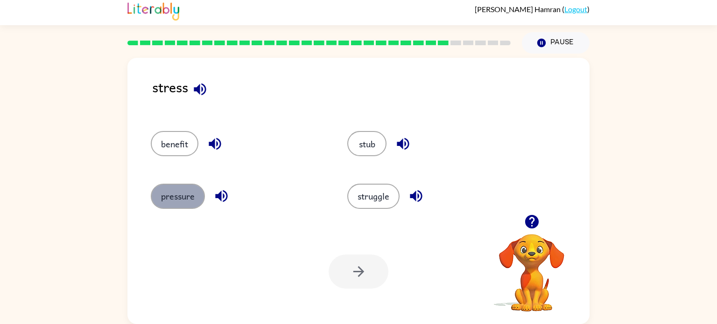
click at [174, 189] on button "pressure" at bounding box center [178, 196] width 54 height 25
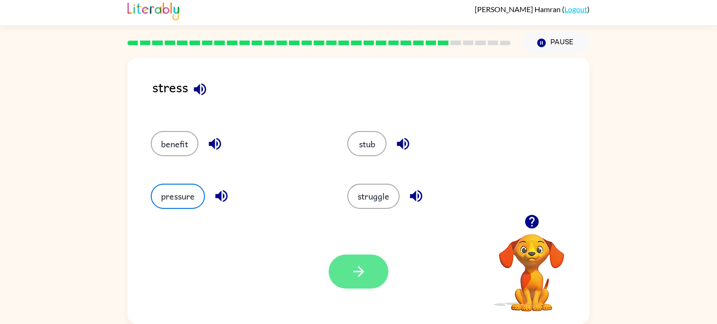
click at [362, 265] on icon "button" at bounding box center [359, 272] width 16 height 16
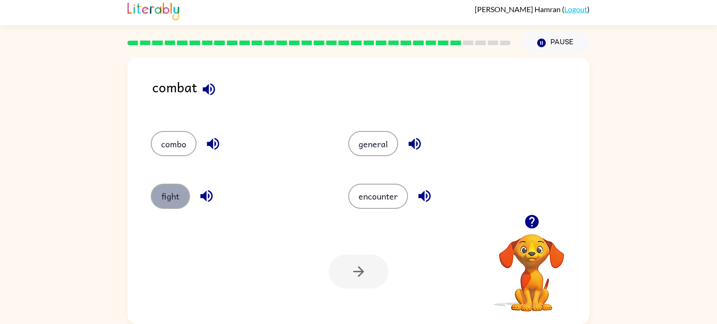
click at [175, 199] on button "fight" at bounding box center [170, 196] width 39 height 25
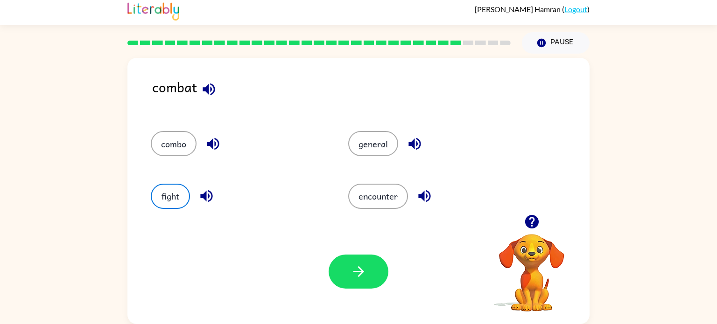
click at [348, 289] on div "Your browser must support playing .mp4 files to use Literably. Please try using…" at bounding box center [358, 271] width 462 height 105
click at [346, 282] on button "button" at bounding box center [359, 272] width 60 height 34
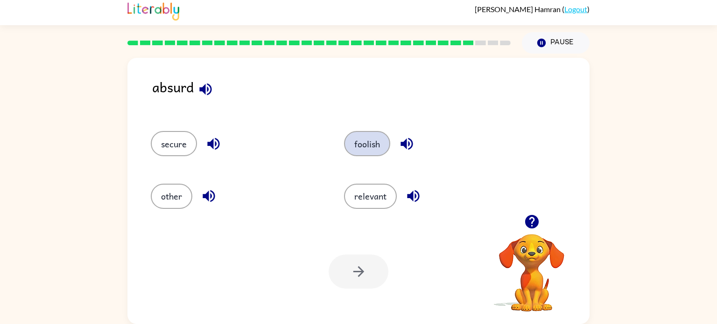
click at [369, 147] on button "foolish" at bounding box center [367, 143] width 46 height 25
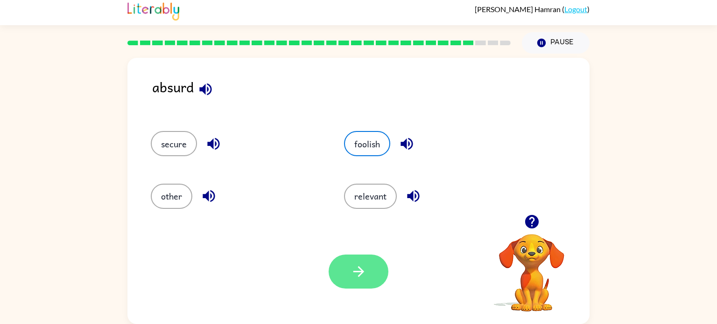
click at [354, 265] on icon "button" at bounding box center [359, 272] width 16 height 16
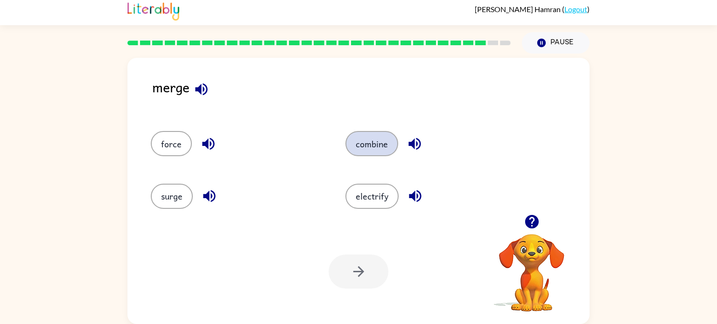
click at [375, 140] on button "combine" at bounding box center [371, 143] width 53 height 25
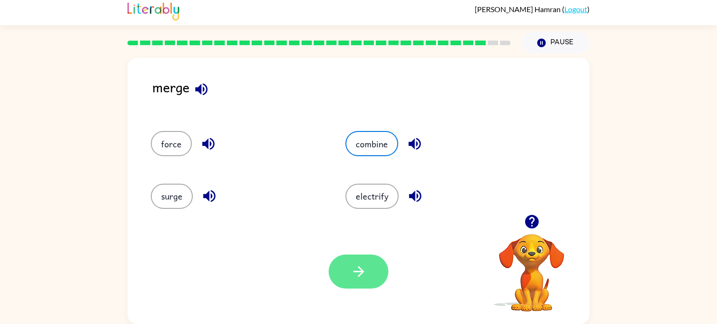
click at [367, 274] on button "button" at bounding box center [359, 272] width 60 height 34
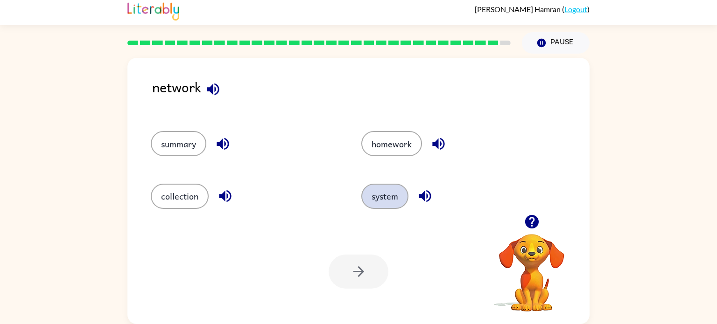
click at [378, 195] on button "system" at bounding box center [384, 196] width 47 height 25
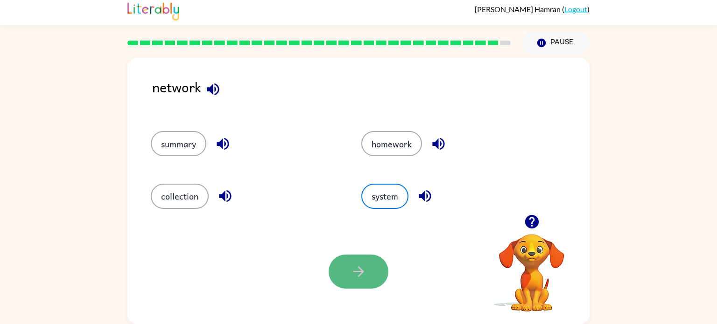
click at [358, 278] on icon "button" at bounding box center [359, 272] width 16 height 16
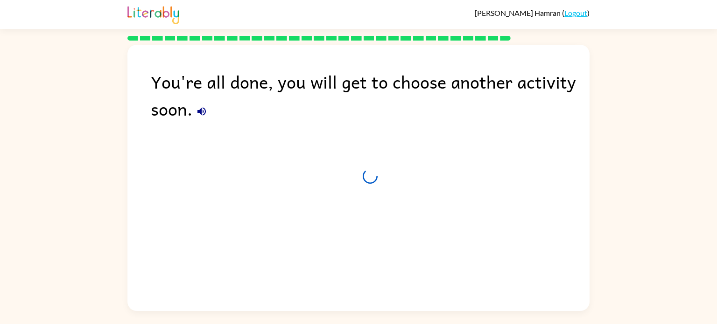
scroll to position [0, 0]
